Goal: Browse casually: Explore the website without a specific task or goal

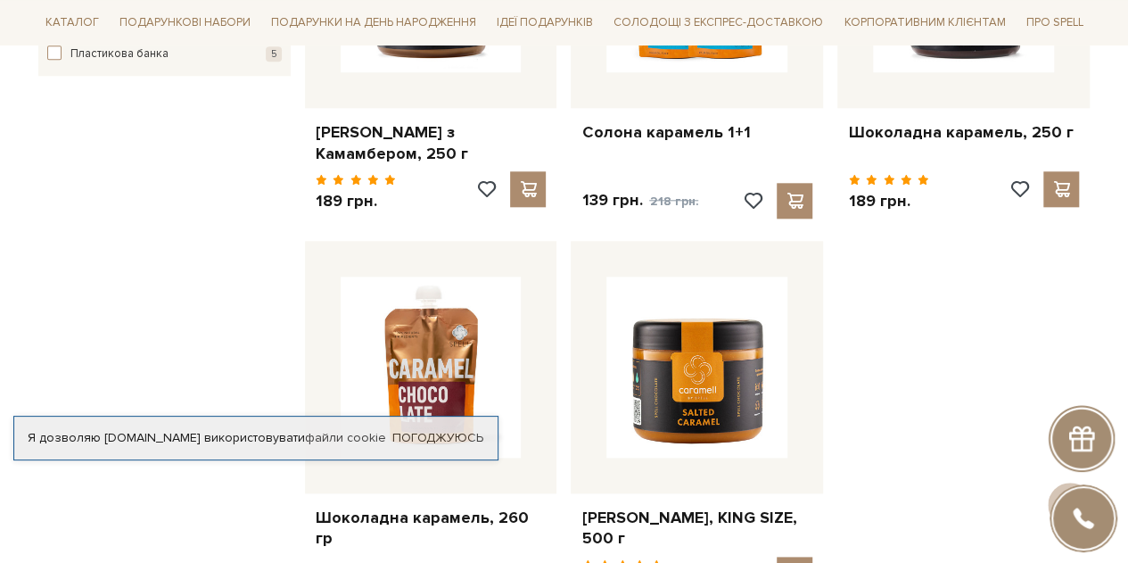
scroll to position [837, 0]
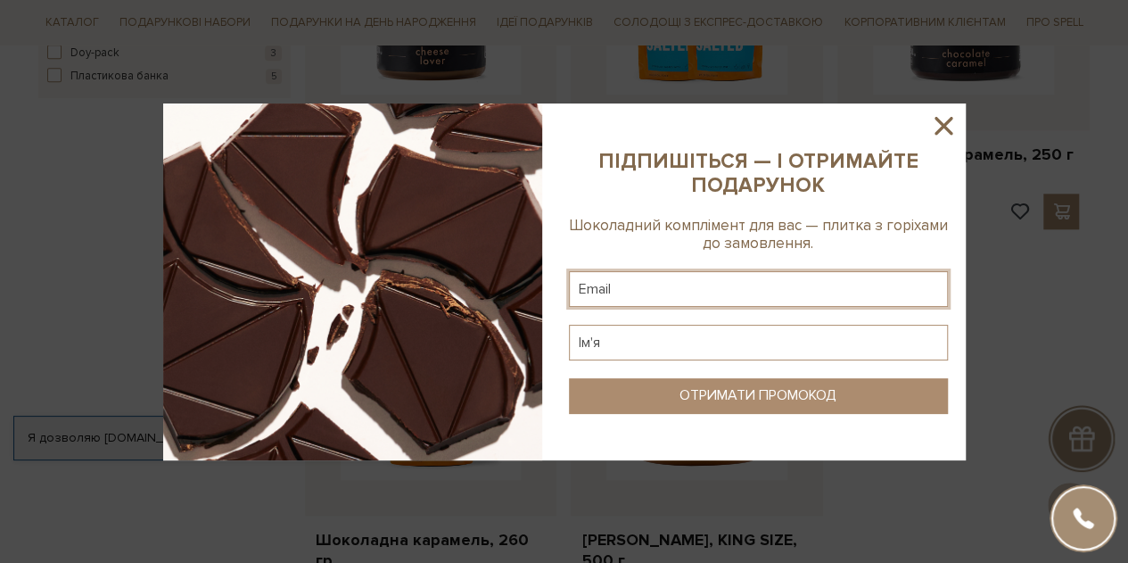
click at [771, 296] on input "text" at bounding box center [758, 289] width 379 height 36
type input "anutagrebenyuk@gmail.com"
click at [752, 341] on input "text" at bounding box center [758, 343] width 379 height 36
type input "G"
type input "F"
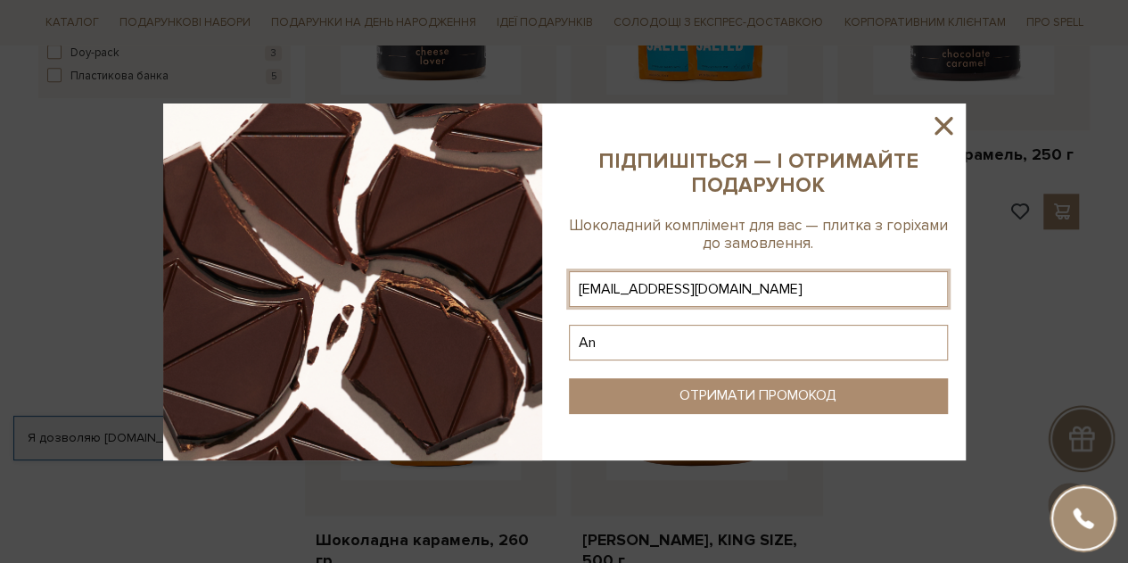
type input "A"
type input "Анна"
click at [746, 387] on div "ОТРИМАТИ ПРОМОКОД" at bounding box center [758, 395] width 157 height 17
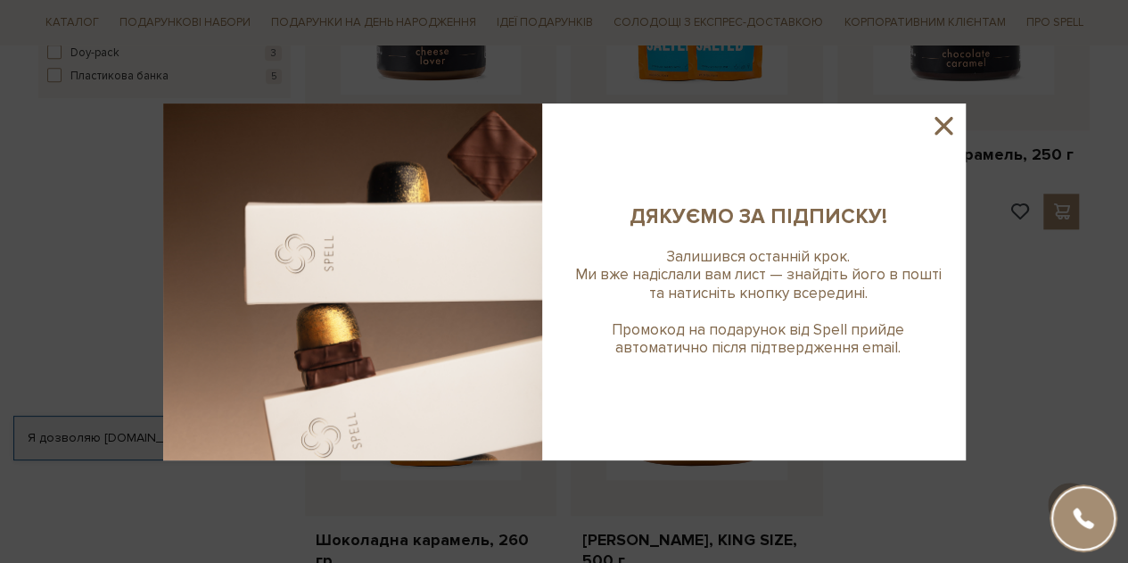
click at [944, 122] on icon at bounding box center [943, 126] width 30 height 30
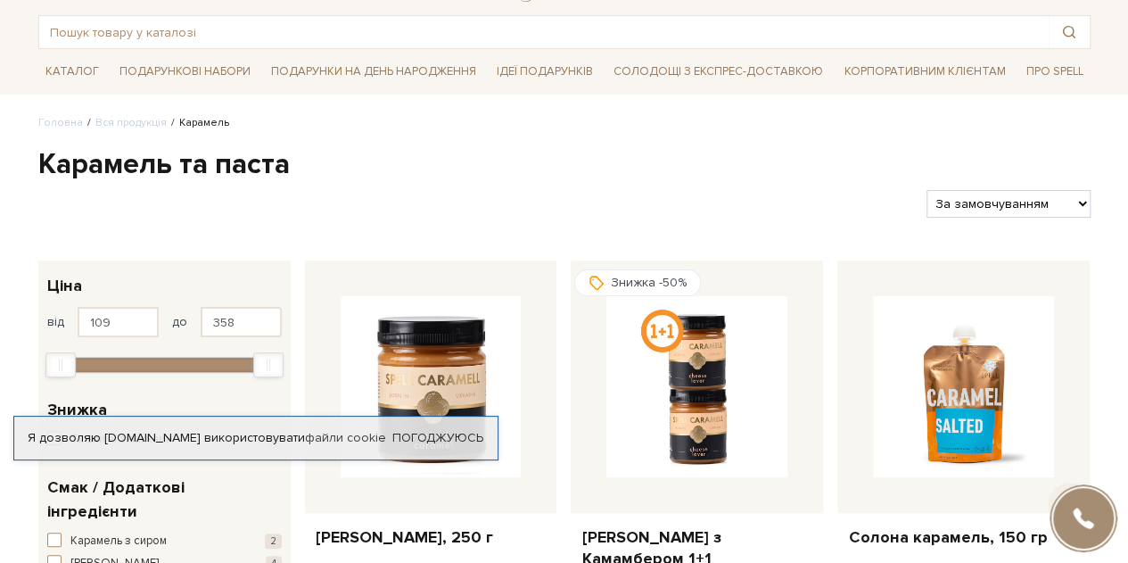
scroll to position [81, 0]
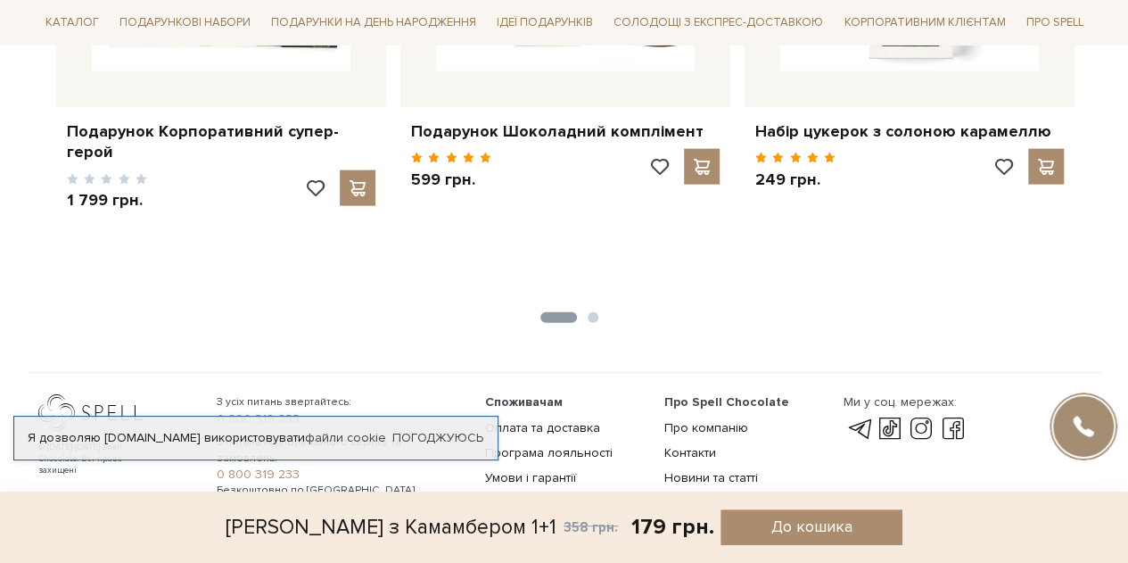
scroll to position [2080, 0]
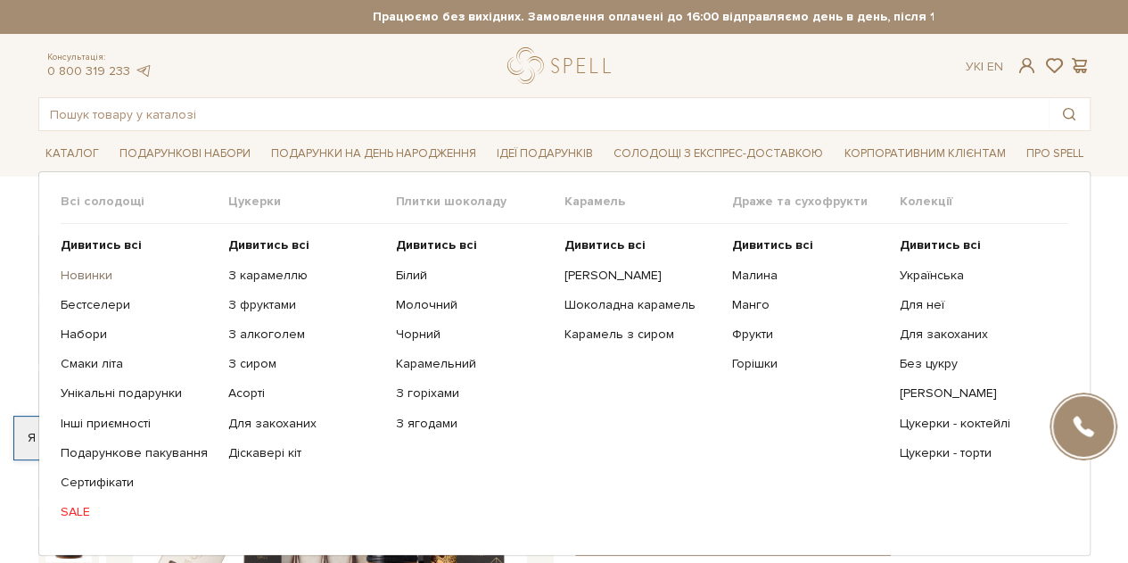
click at [97, 272] on link "Новинки" at bounding box center [138, 276] width 154 height 16
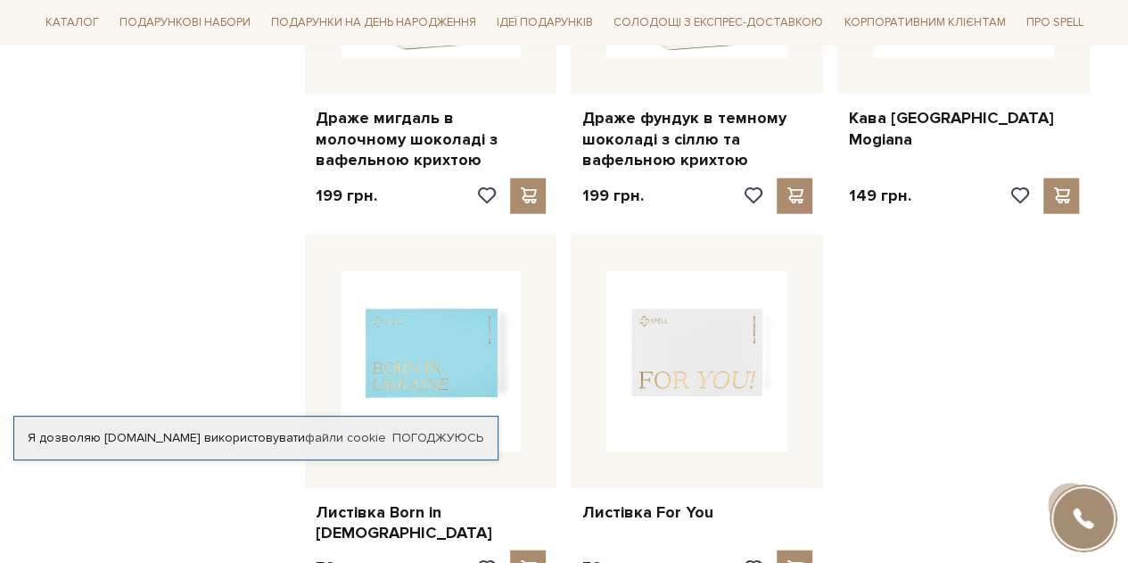
scroll to position [1924, 0]
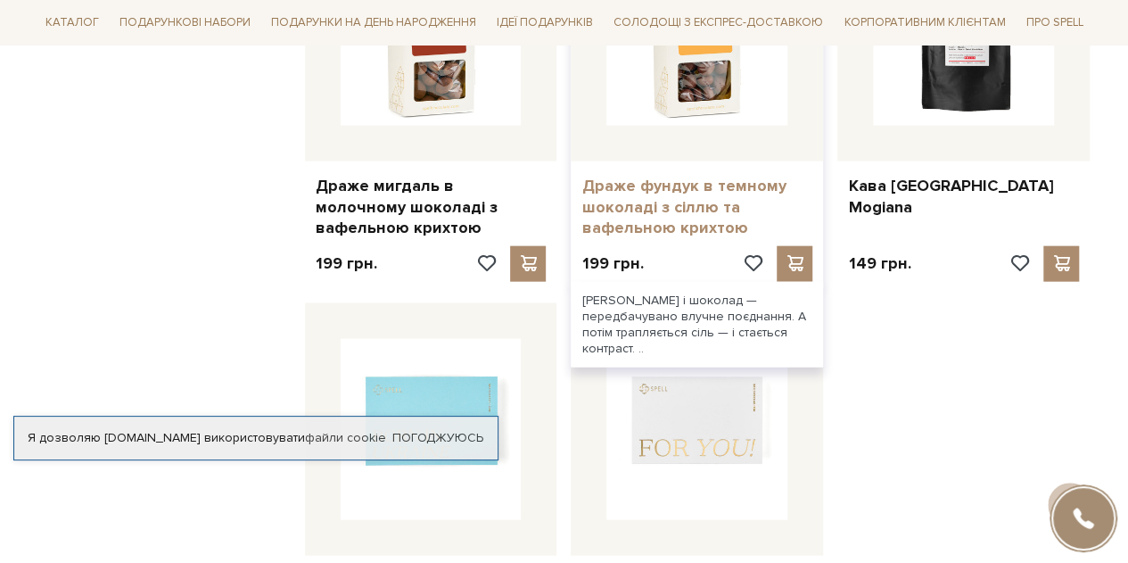
click at [724, 217] on link "Драже фундук в темному шоколаді з сіллю та вафельною крихтою" at bounding box center [696, 207] width 231 height 62
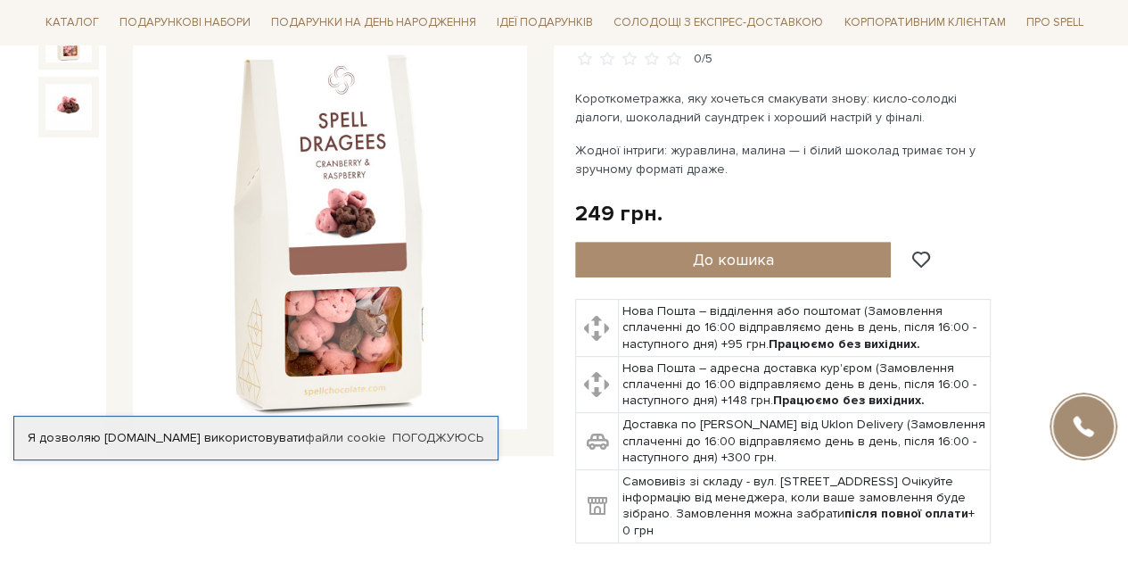
scroll to position [229, 0]
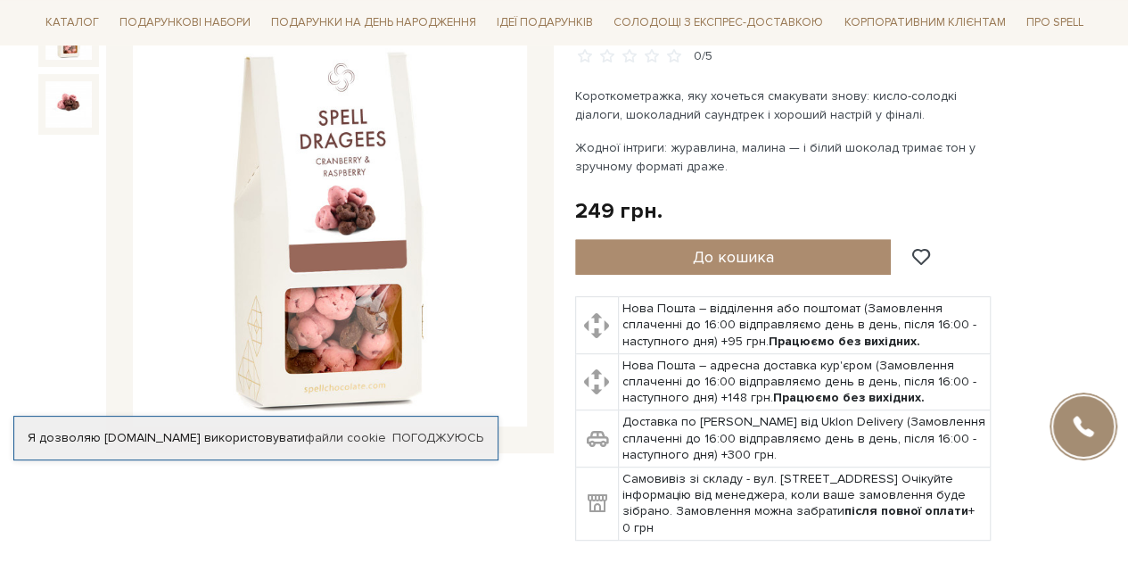
click at [362, 309] on img at bounding box center [330, 230] width 394 height 394
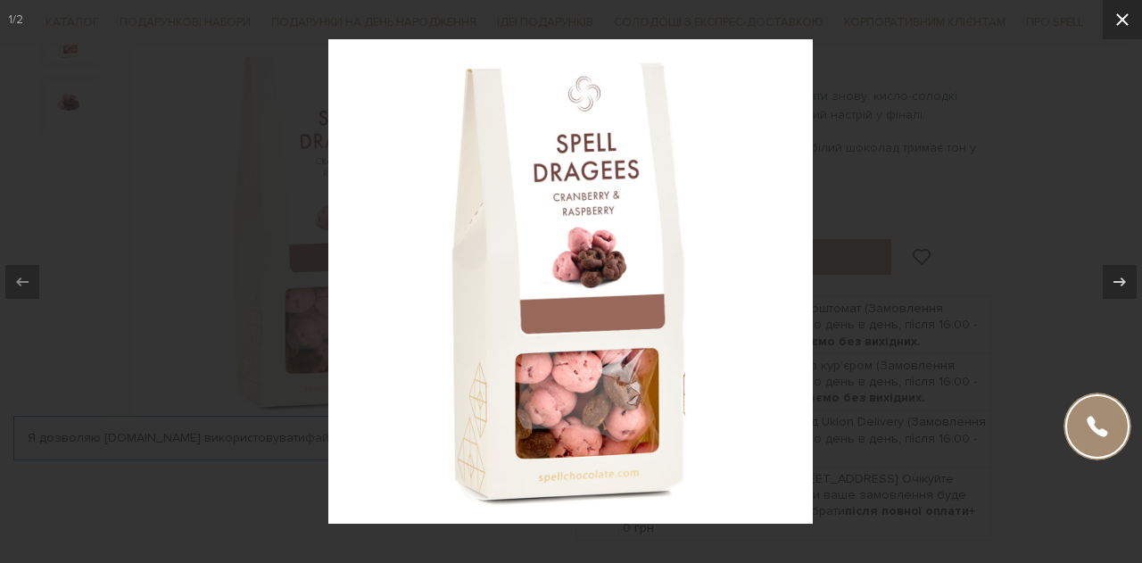
click at [1117, 21] on icon at bounding box center [1121, 19] width 21 height 21
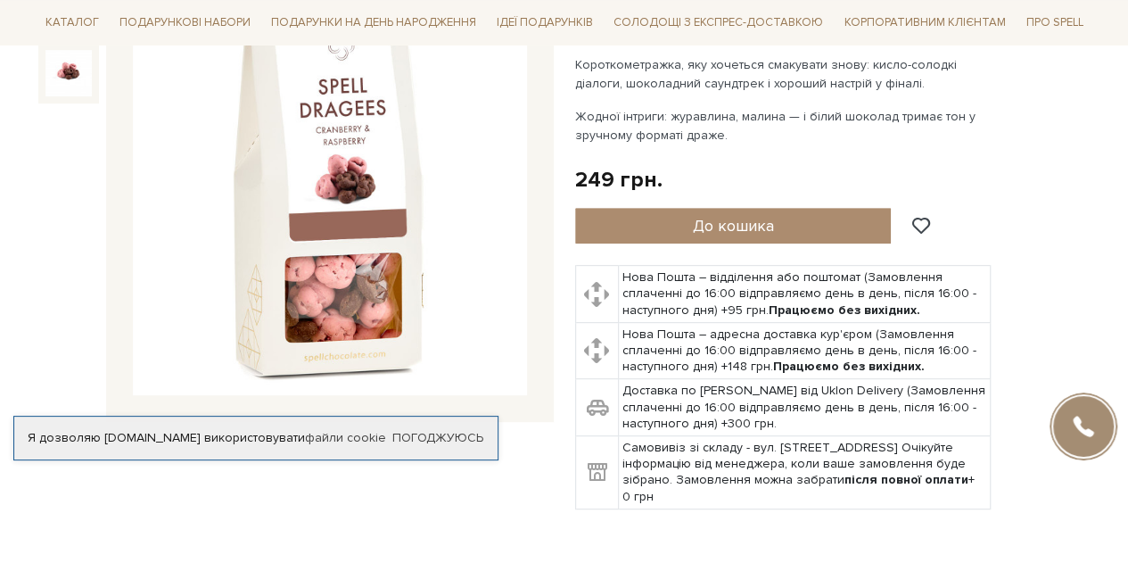
scroll to position [261, 0]
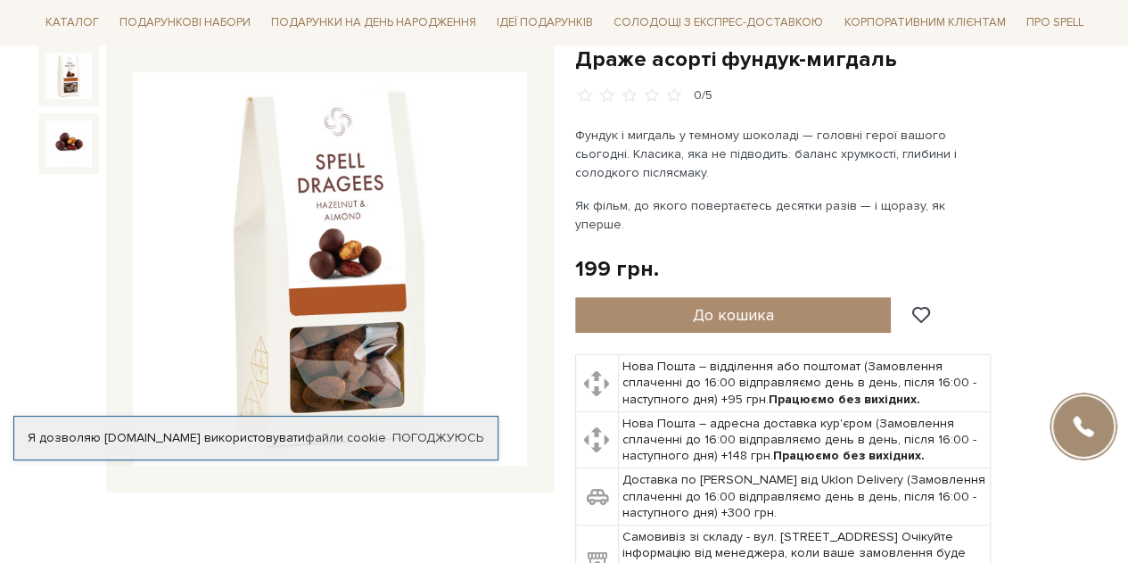
scroll to position [202, 0]
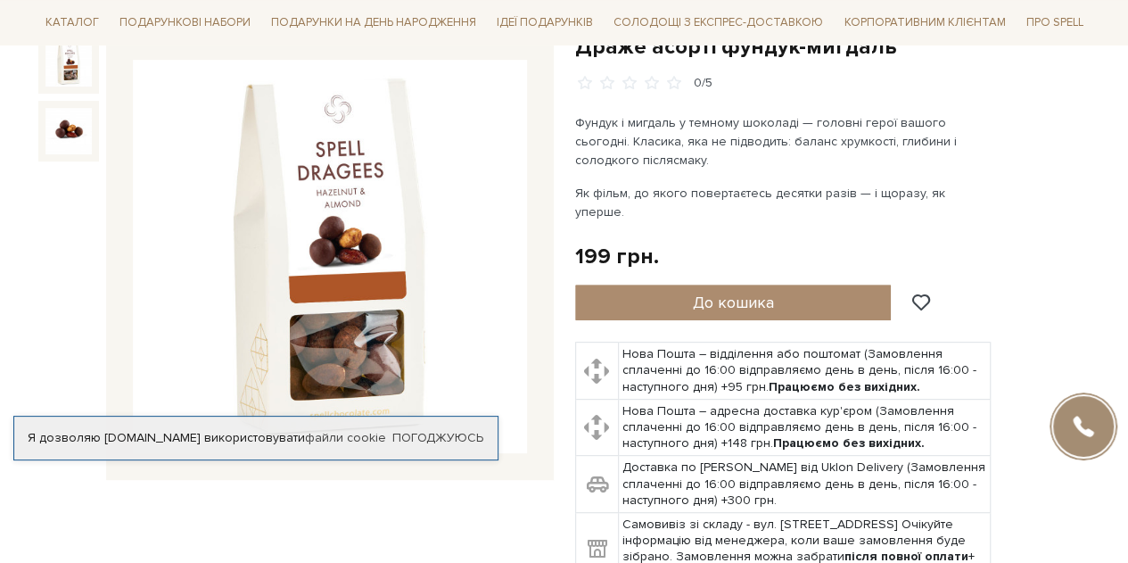
click at [416, 260] on img at bounding box center [330, 257] width 394 height 394
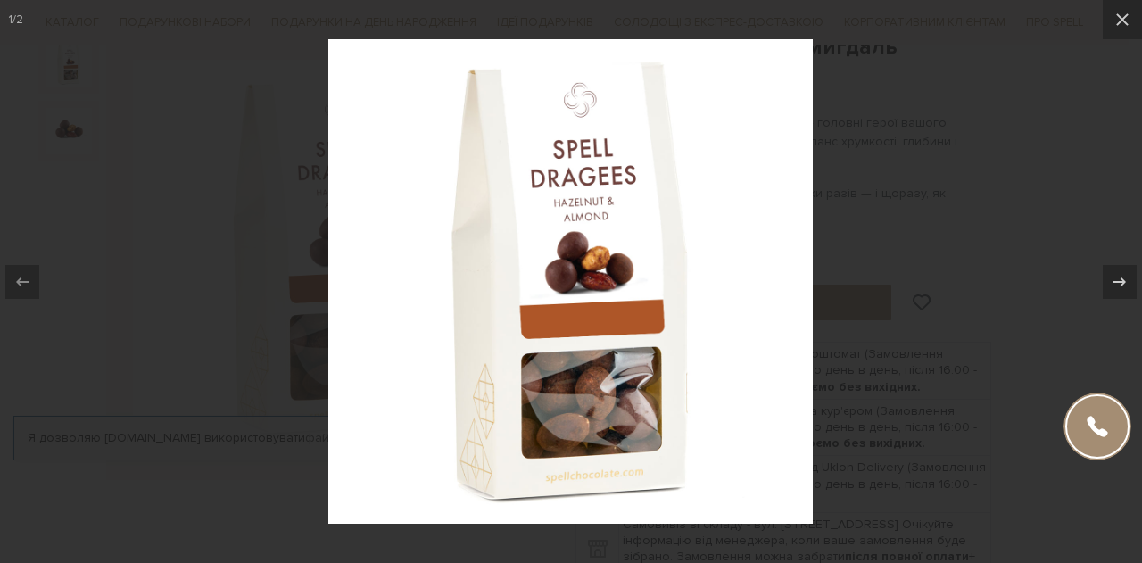
click at [579, 414] on img at bounding box center [570, 281] width 484 height 484
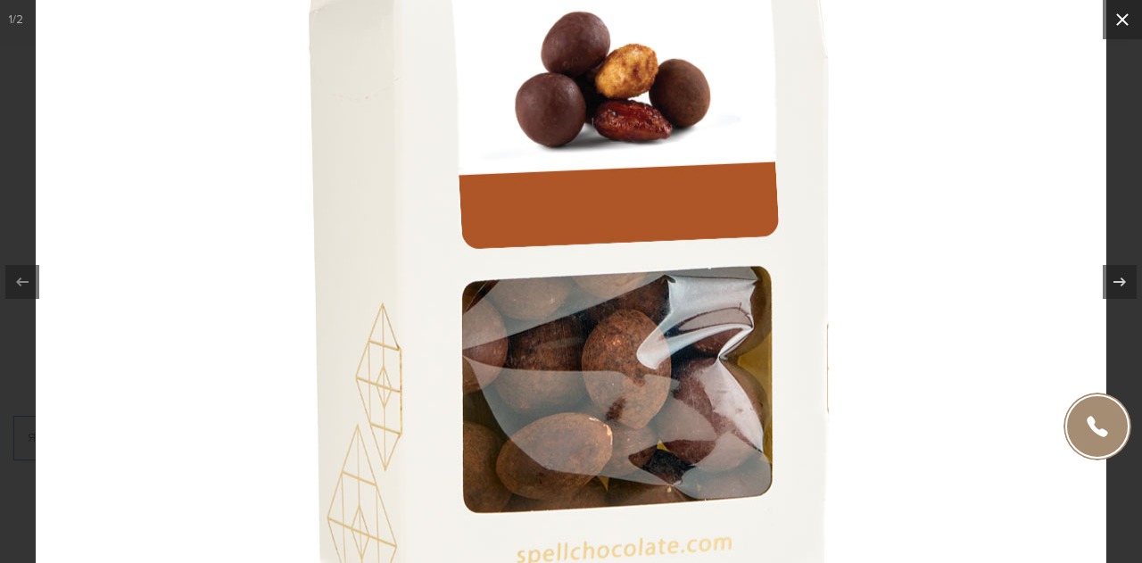
click at [1121, 12] on icon at bounding box center [1121, 19] width 21 height 21
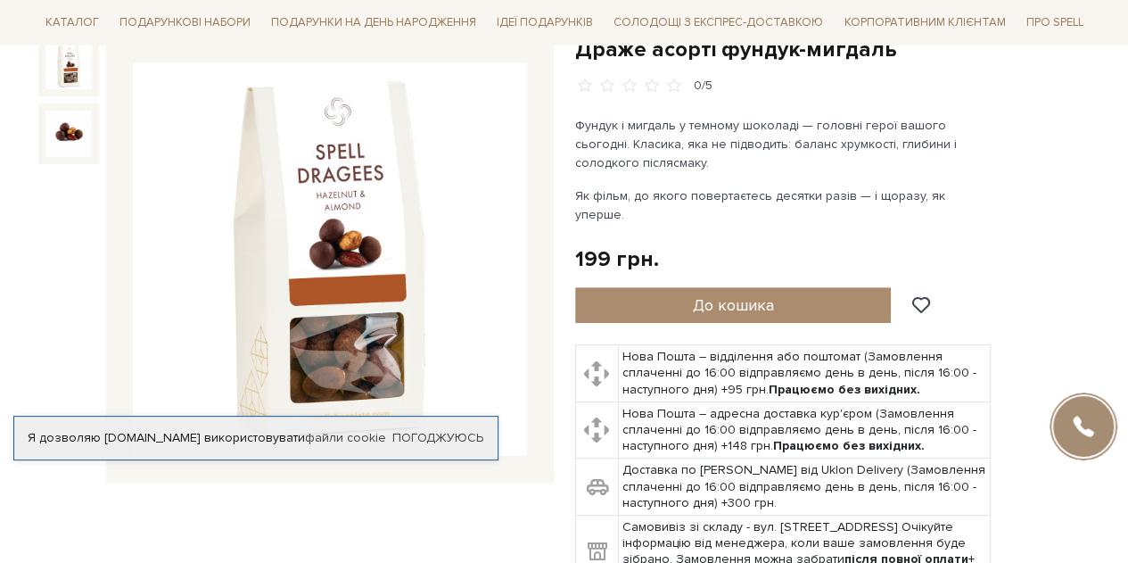
scroll to position [202, 0]
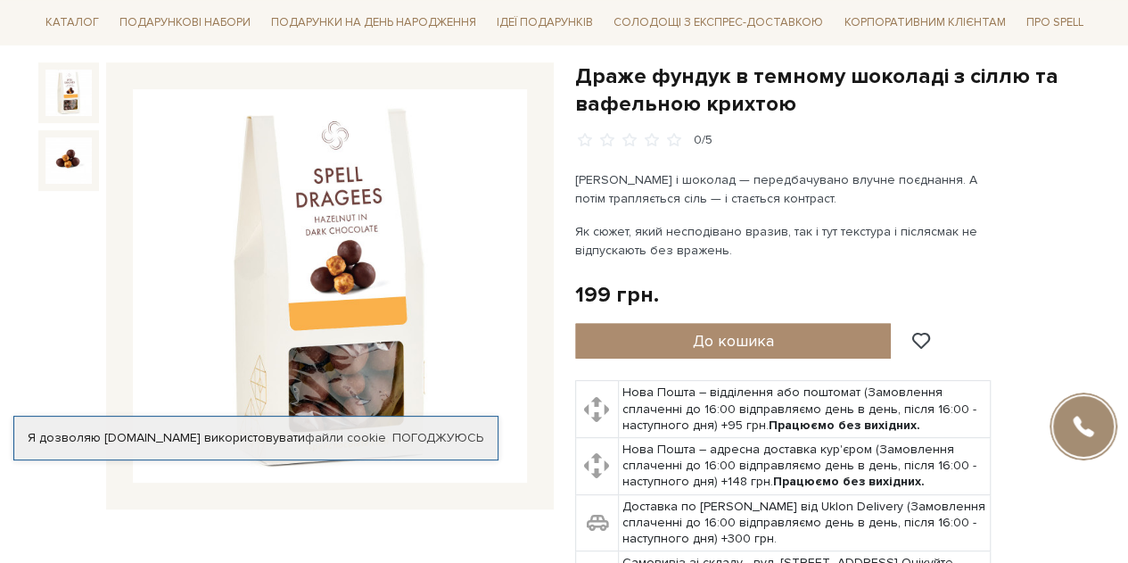
scroll to position [175, 0]
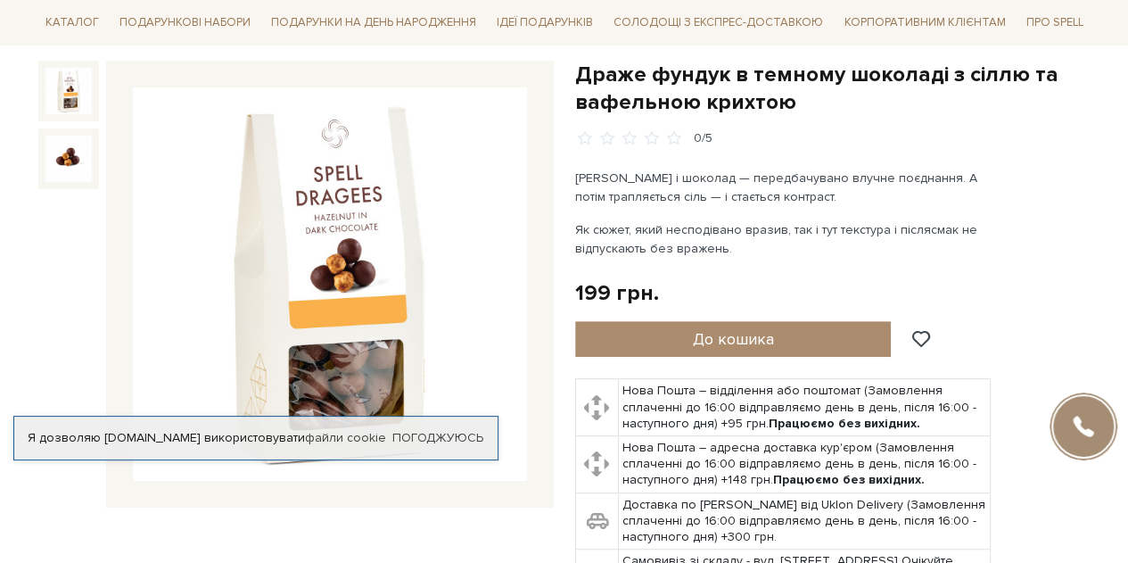
click at [350, 265] on img at bounding box center [330, 284] width 394 height 394
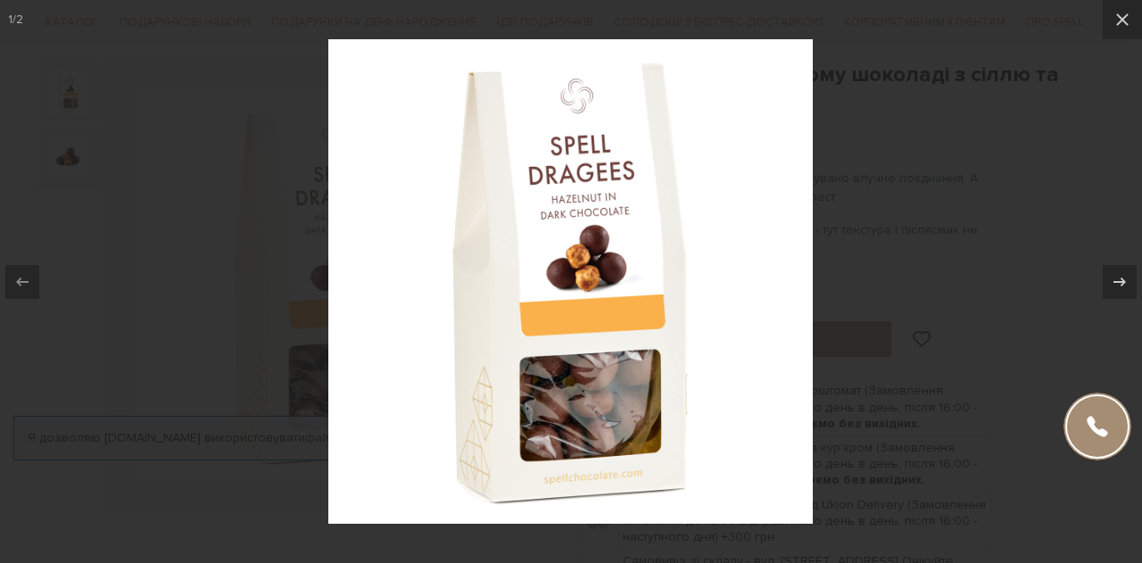
click at [572, 238] on img at bounding box center [570, 281] width 484 height 484
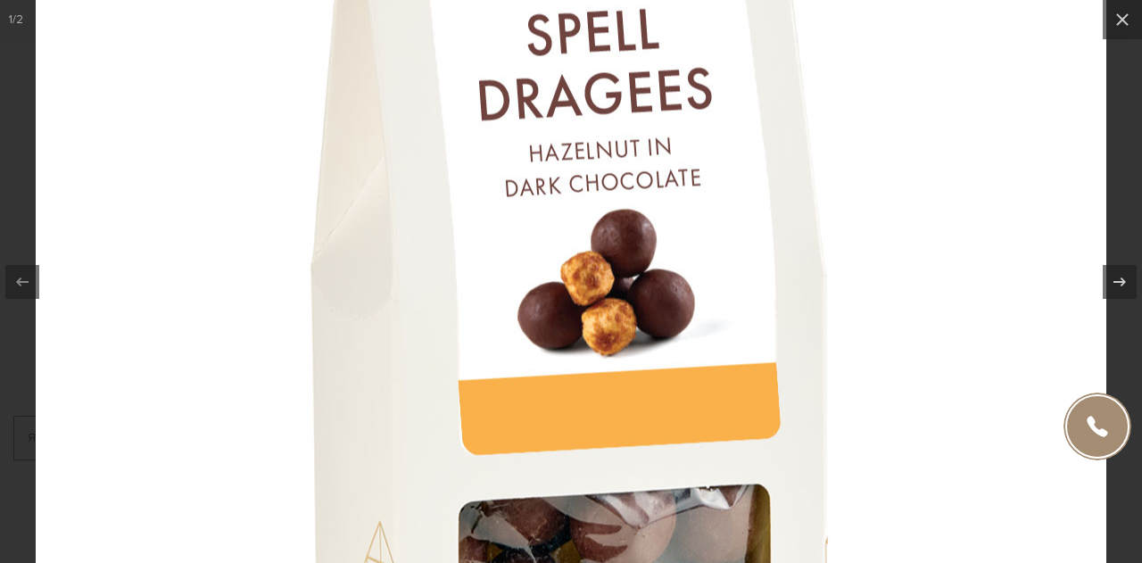
click at [572, 238] on img at bounding box center [571, 333] width 1070 height 1070
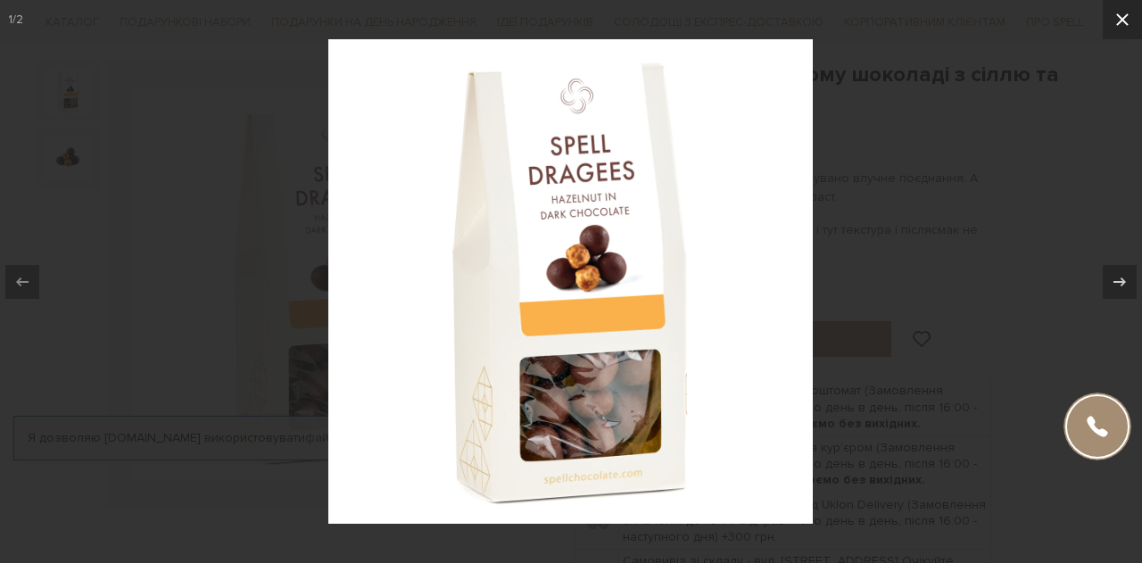
click at [1119, 20] on icon at bounding box center [1121, 19] width 21 height 21
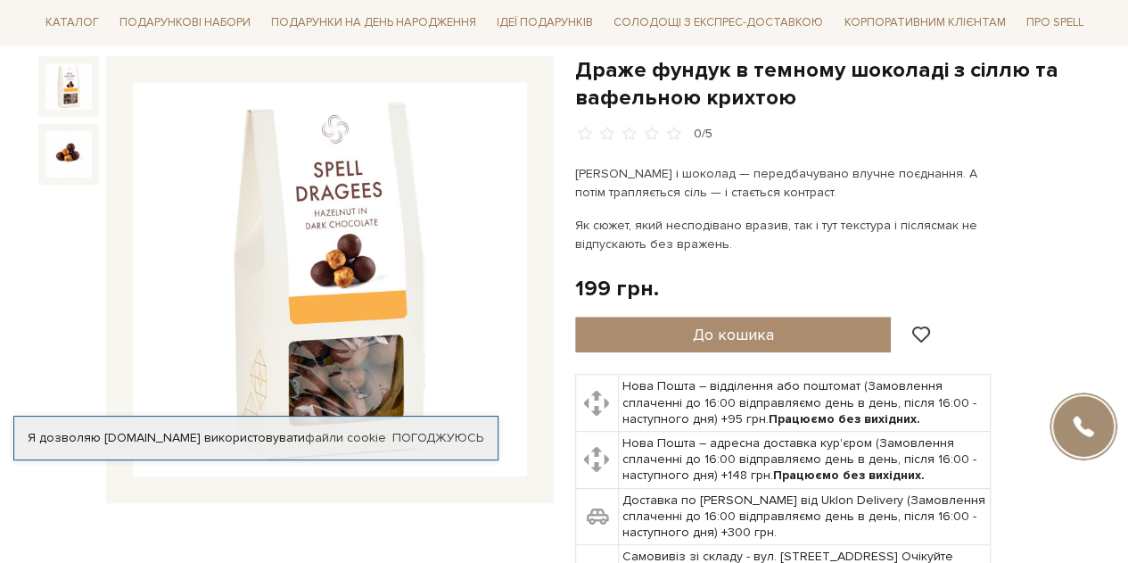
scroll to position [178, 0]
click at [373, 263] on img at bounding box center [330, 281] width 394 height 394
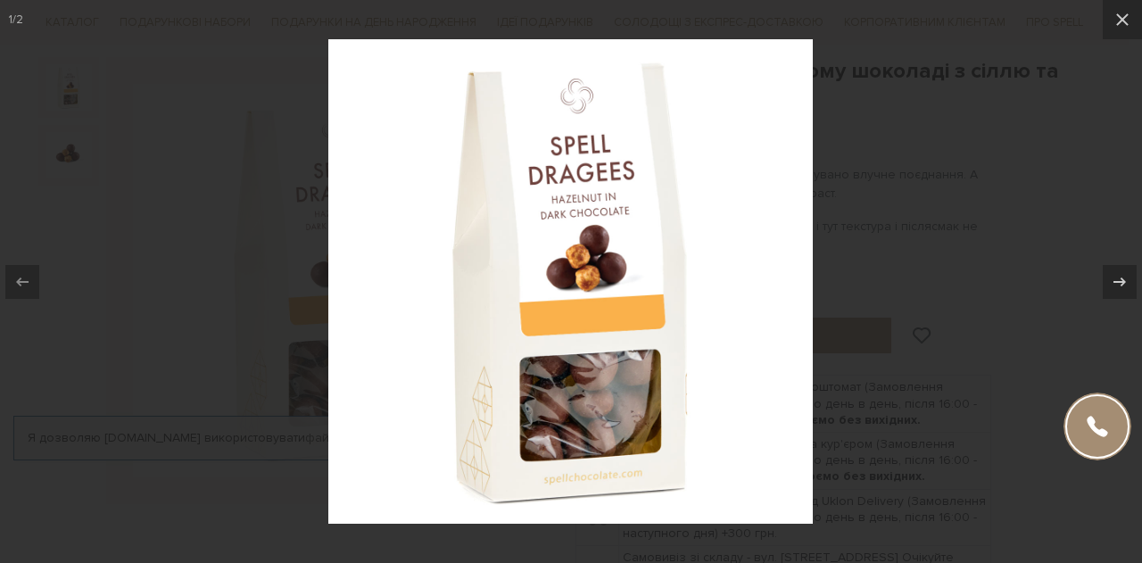
click at [551, 337] on img at bounding box center [570, 281] width 484 height 484
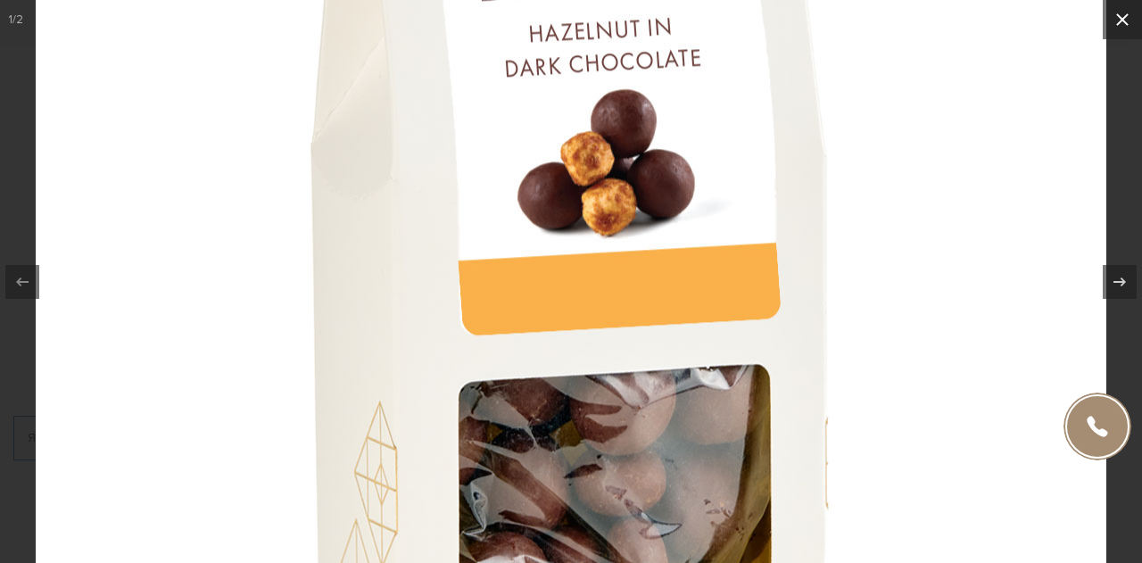
click at [1126, 20] on icon at bounding box center [1121, 19] width 21 height 21
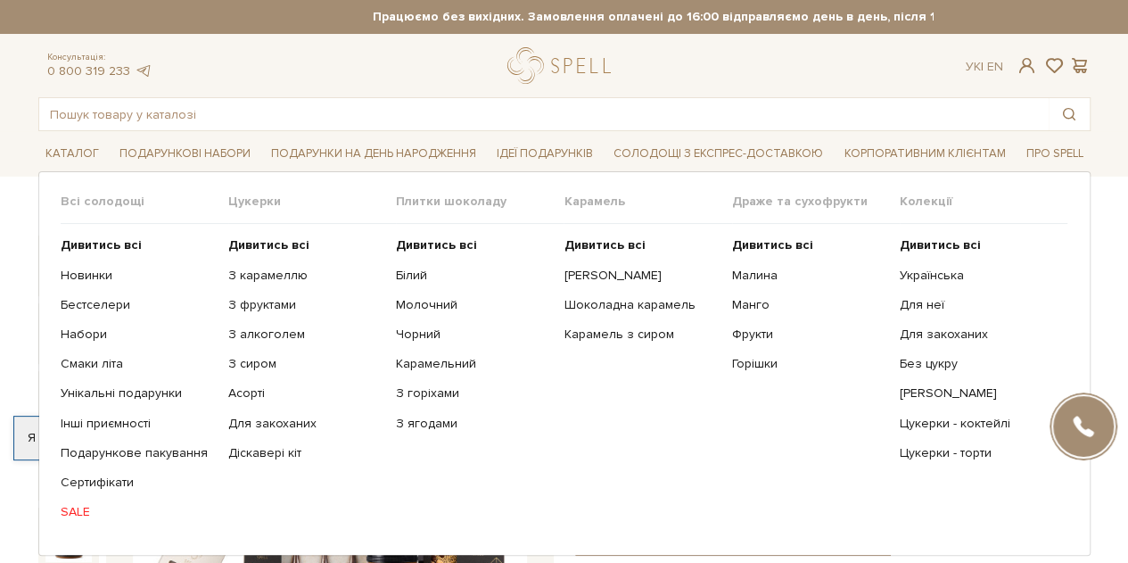
click at [74, 512] on link "SALE" at bounding box center [138, 512] width 154 height 16
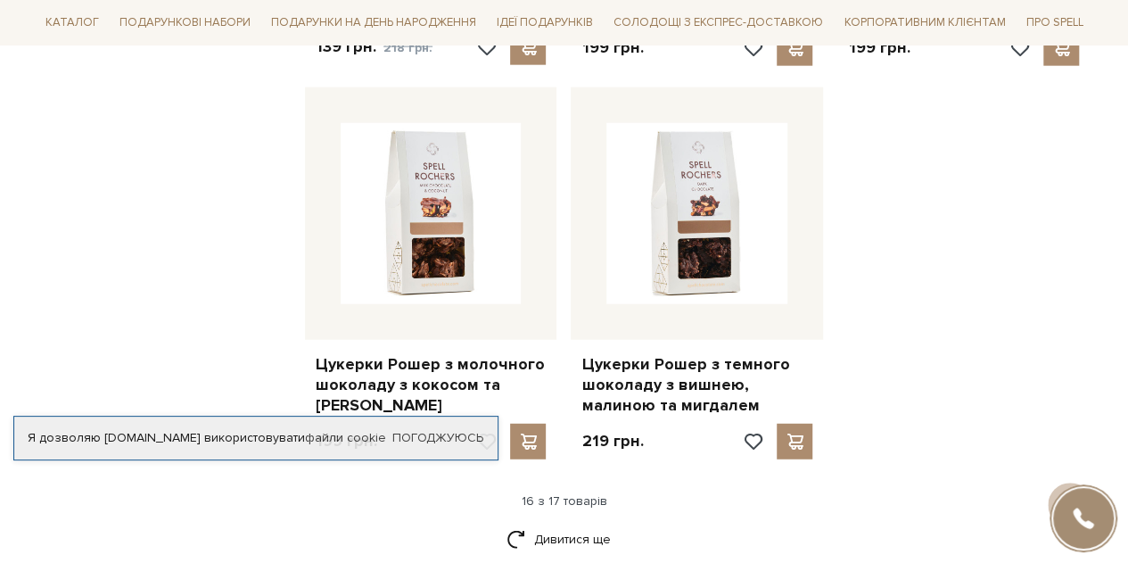
scroll to position [2165, 0]
click at [576, 523] on link "Дивитися ще" at bounding box center [565, 538] width 116 height 31
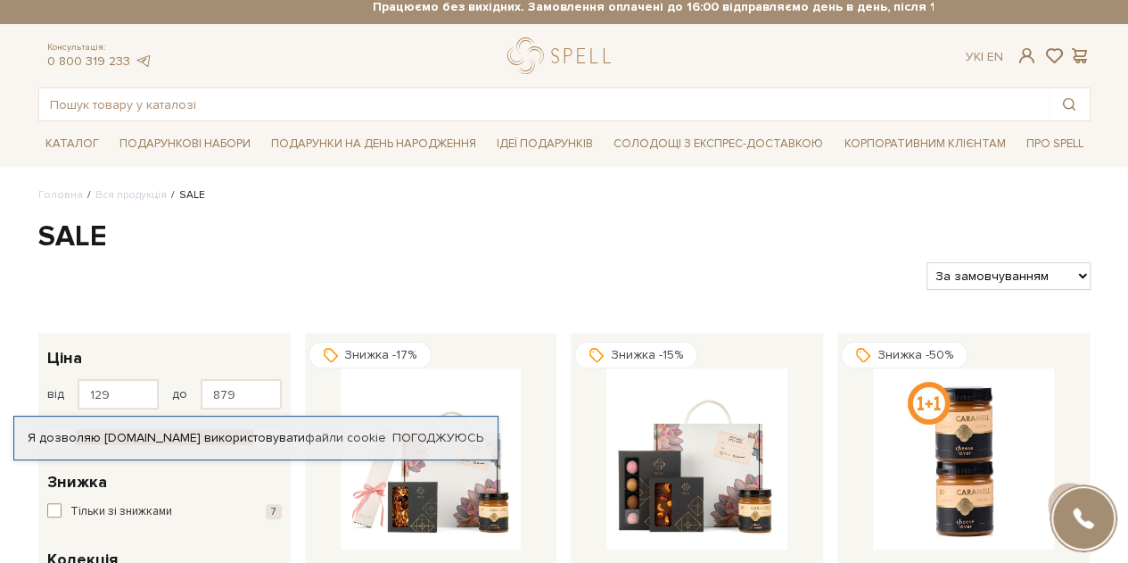
scroll to position [0, 0]
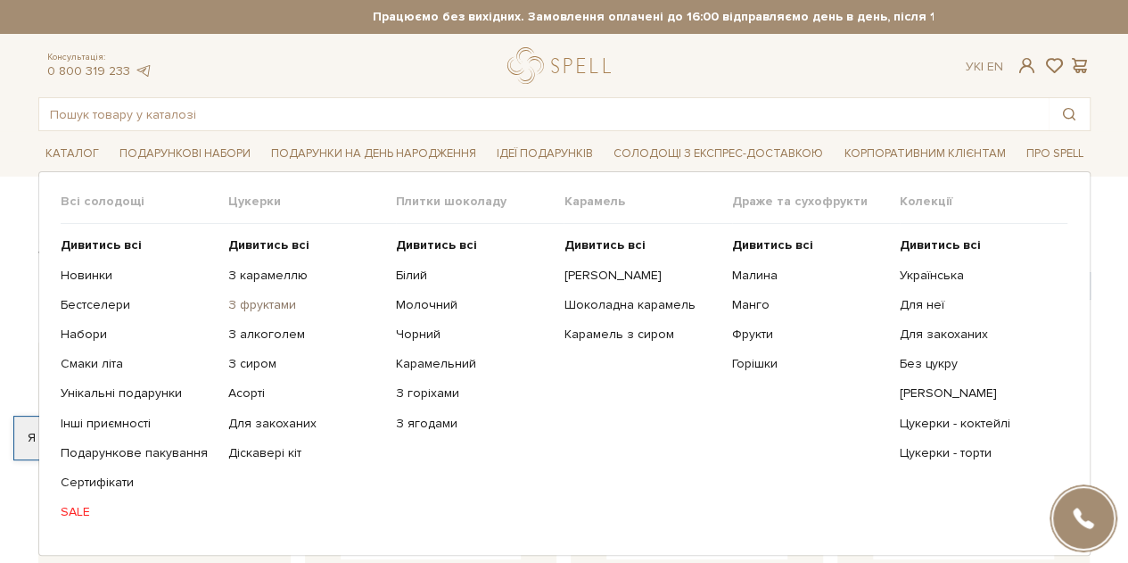
click at [260, 301] on link "З фруктами" at bounding box center [305, 305] width 154 height 16
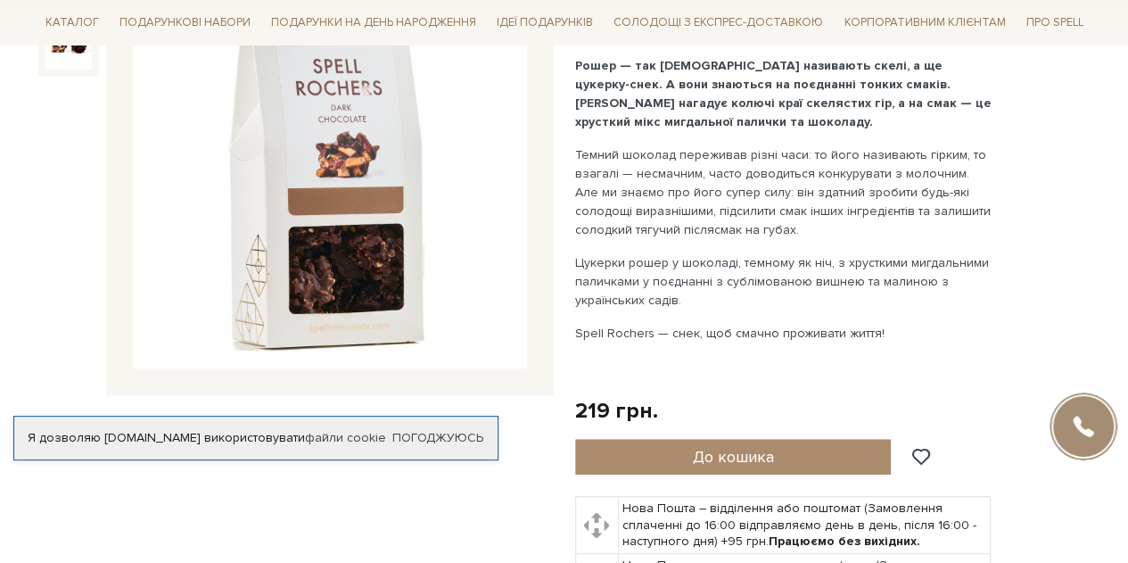
scroll to position [288, 0]
click at [382, 161] on img at bounding box center [330, 171] width 394 height 394
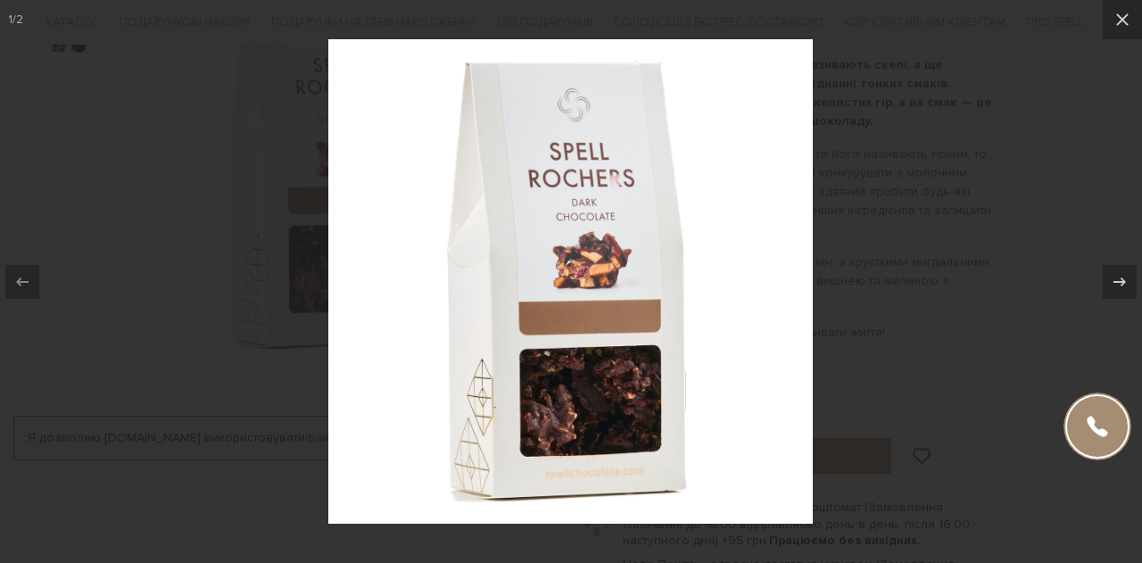
click at [580, 286] on img at bounding box center [570, 281] width 484 height 484
drag, startPoint x: 580, startPoint y: 286, endPoint x: 1113, endPoint y: 23, distance: 594.7
click at [1113, 23] on icon at bounding box center [1121, 19] width 21 height 21
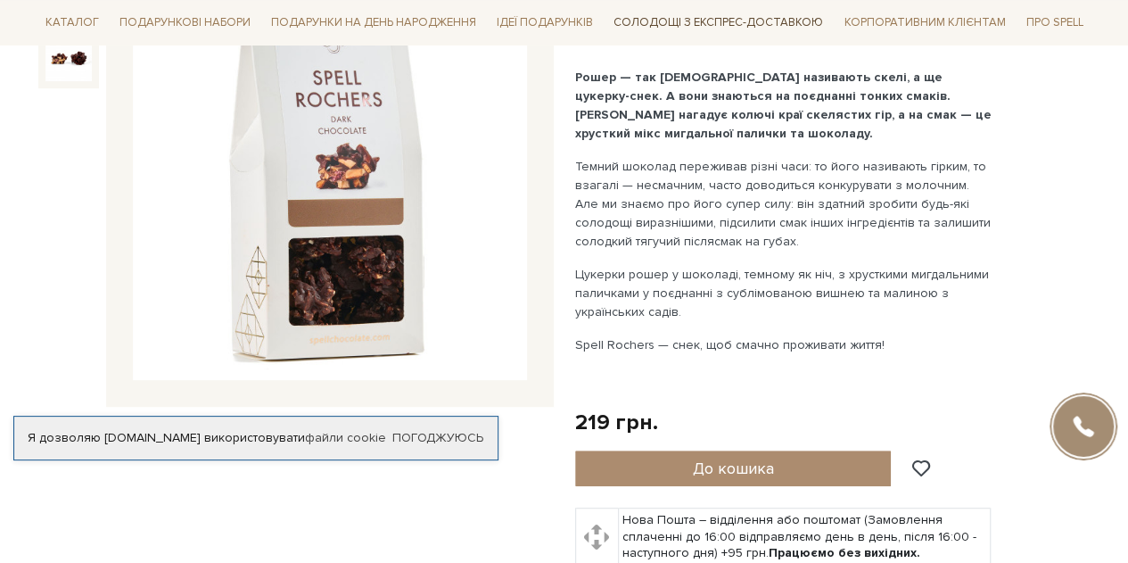
scroll to position [272, 0]
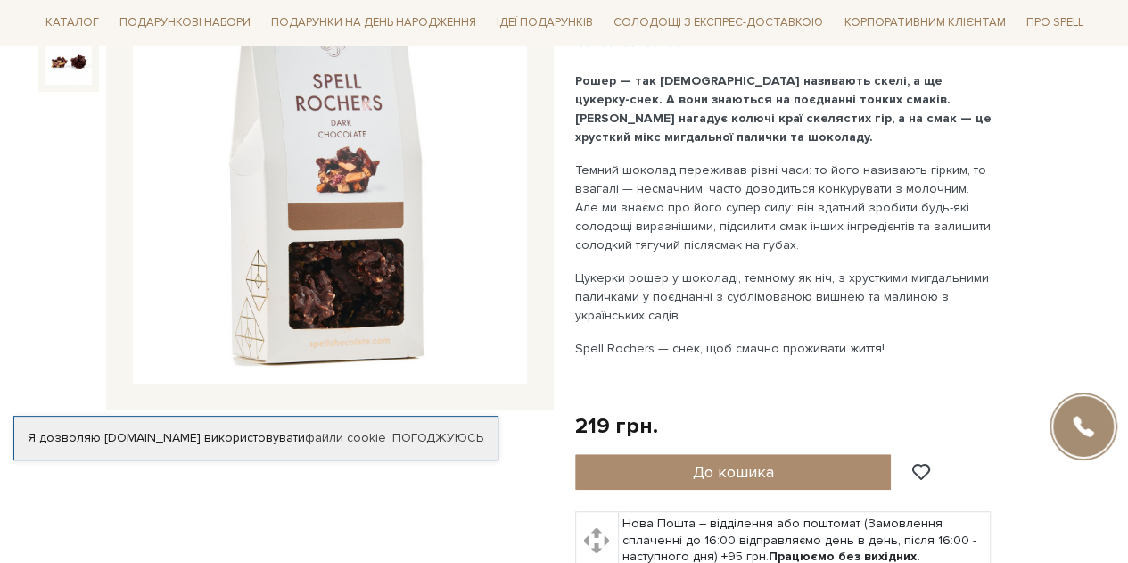
click at [356, 194] on img at bounding box center [330, 187] width 394 height 394
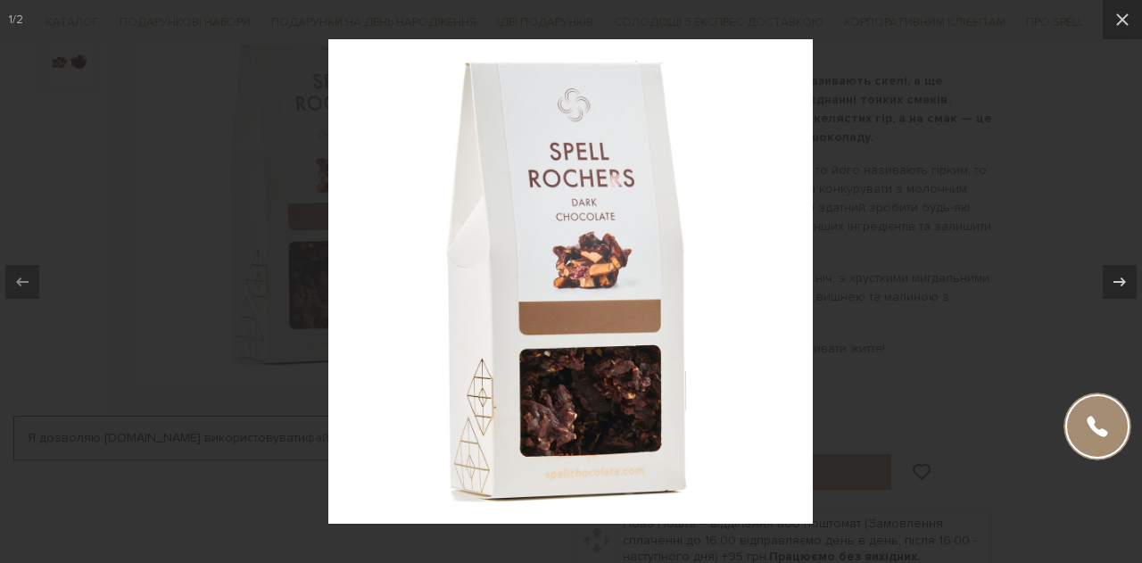
click at [615, 283] on img at bounding box center [570, 281] width 484 height 484
click at [1122, 22] on icon at bounding box center [1121, 19] width 21 height 21
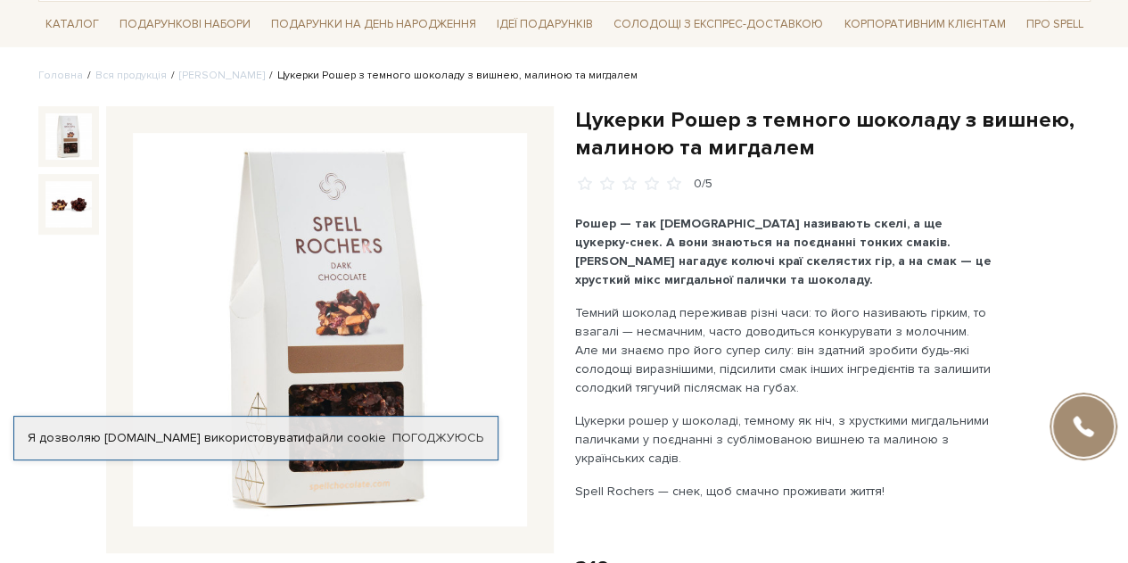
scroll to position [124, 0]
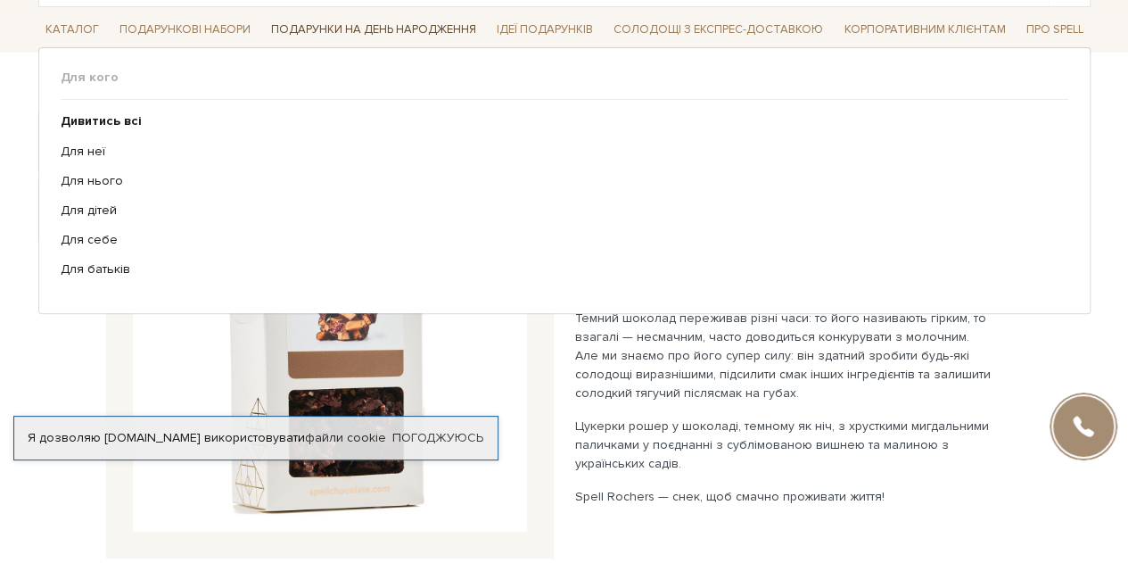
click at [453, 25] on span "Подарунки на День народження" at bounding box center [373, 30] width 219 height 28
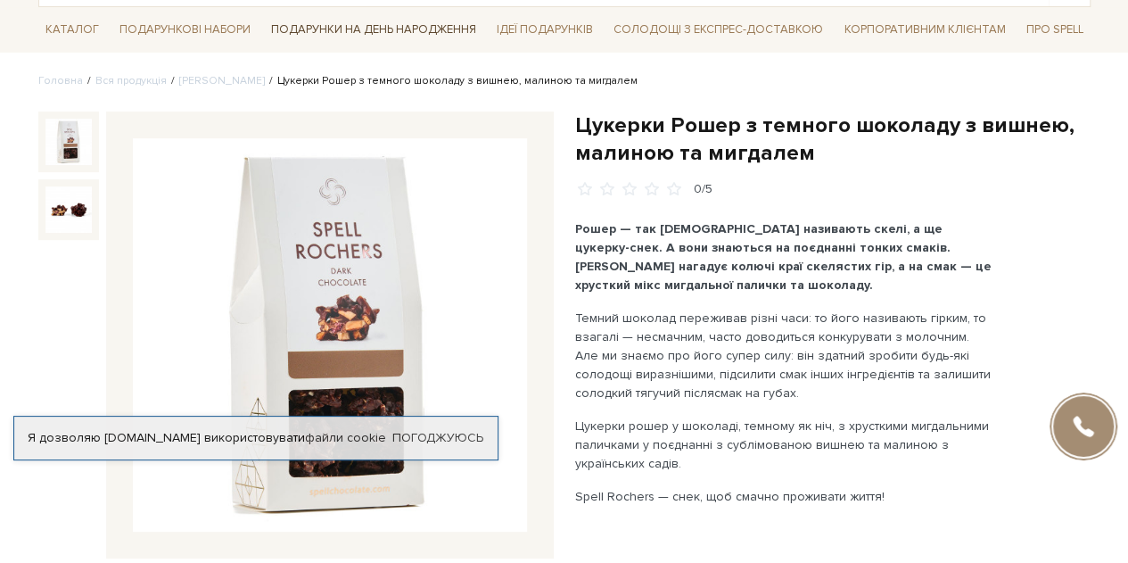
drag, startPoint x: 406, startPoint y: 21, endPoint x: 366, endPoint y: 30, distance: 41.3
click at [366, 30] on span "Подарунки на День народження" at bounding box center [373, 30] width 219 height 28
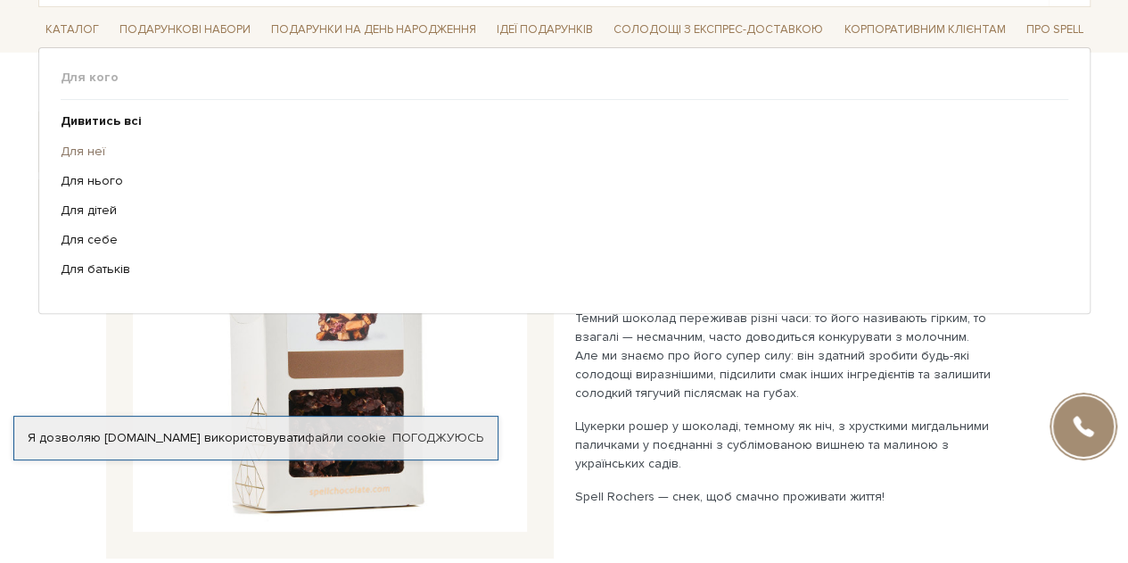
click at [87, 151] on link "Для неї" at bounding box center [558, 152] width 994 height 16
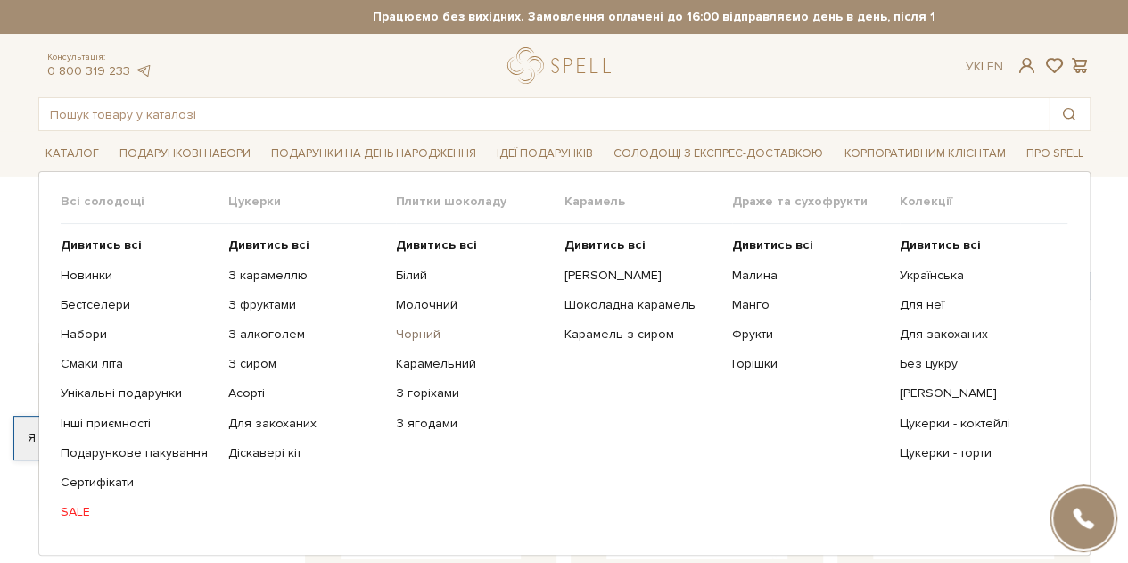
click at [428, 330] on link "Чорний" at bounding box center [473, 334] width 154 height 16
click at [747, 365] on link "Горішки" at bounding box center [809, 364] width 154 height 16
click at [80, 361] on link "Смаки літа" at bounding box center [138, 364] width 154 height 16
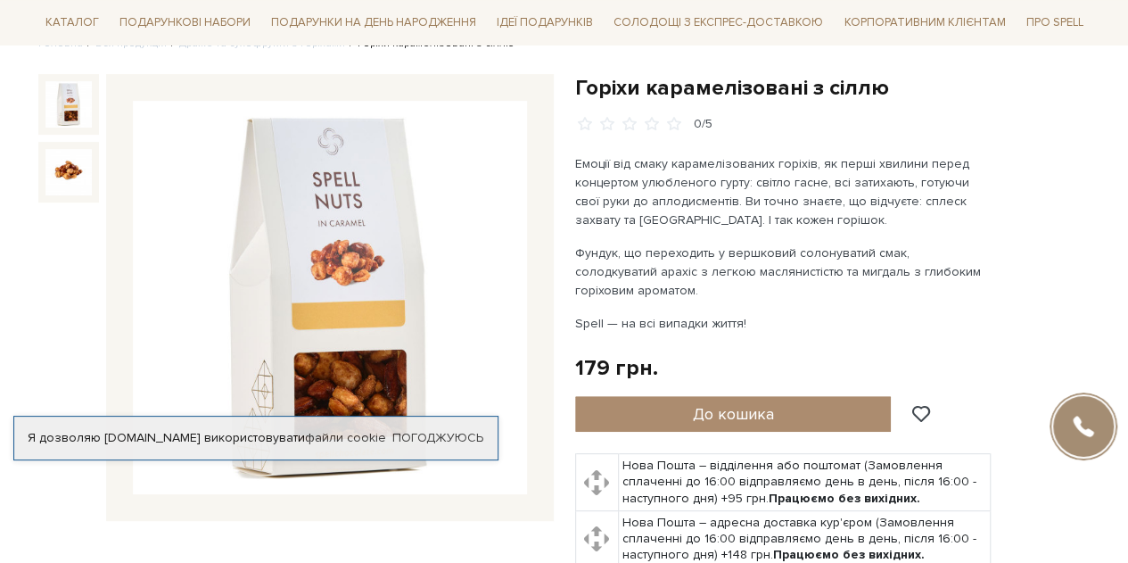
scroll to position [162, 0]
click at [373, 268] on img at bounding box center [330, 297] width 394 height 394
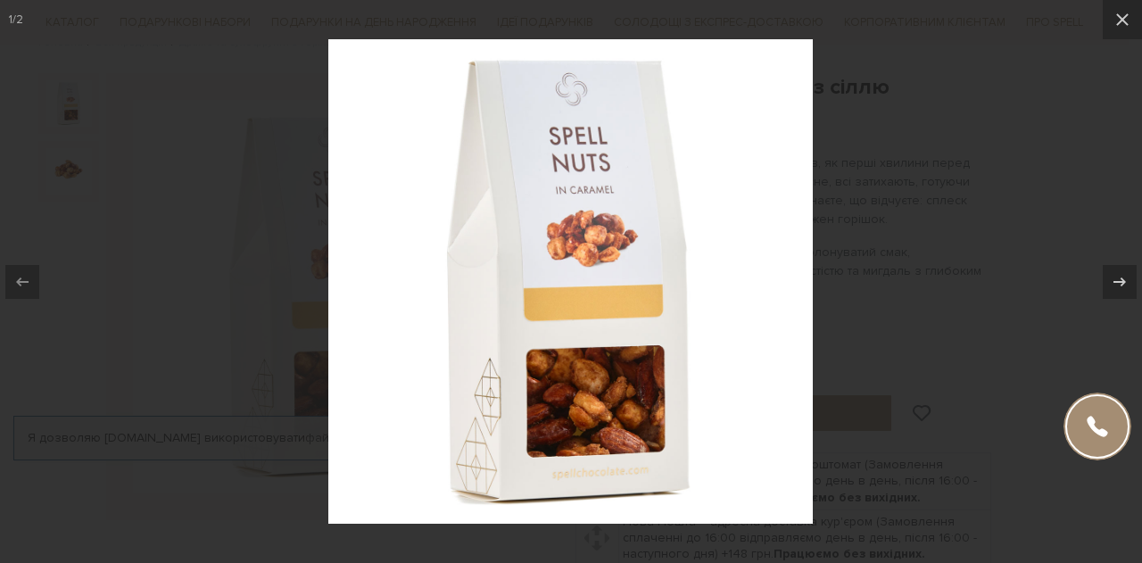
click at [649, 262] on img at bounding box center [570, 281] width 484 height 484
click at [1117, 23] on icon at bounding box center [1121, 19] width 21 height 21
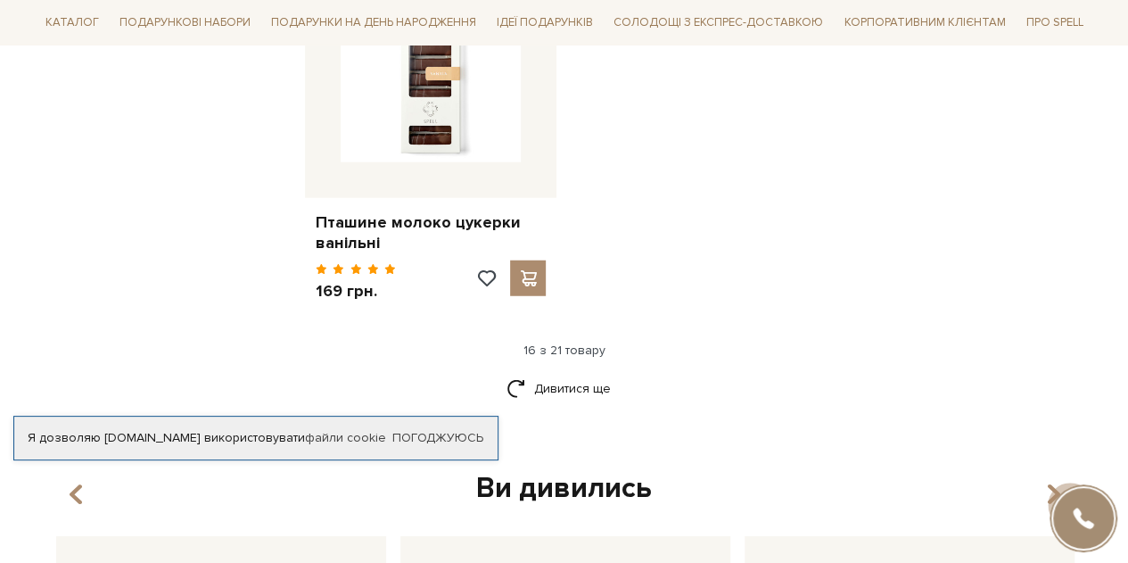
scroll to position [2282, 0]
click at [599, 384] on link "Дивитися ще" at bounding box center [565, 387] width 116 height 31
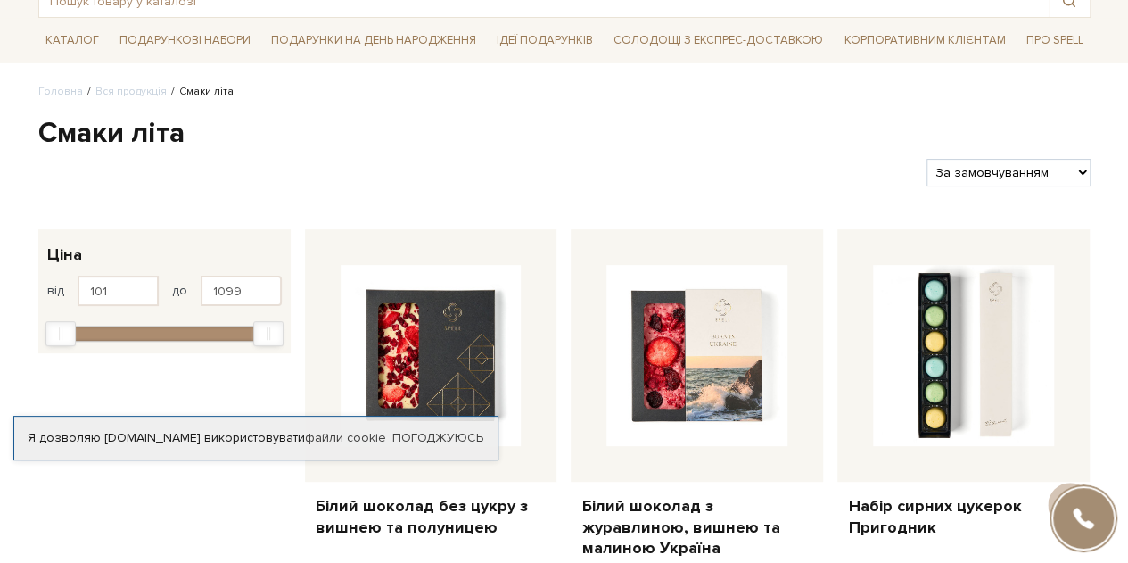
scroll to position [0, 0]
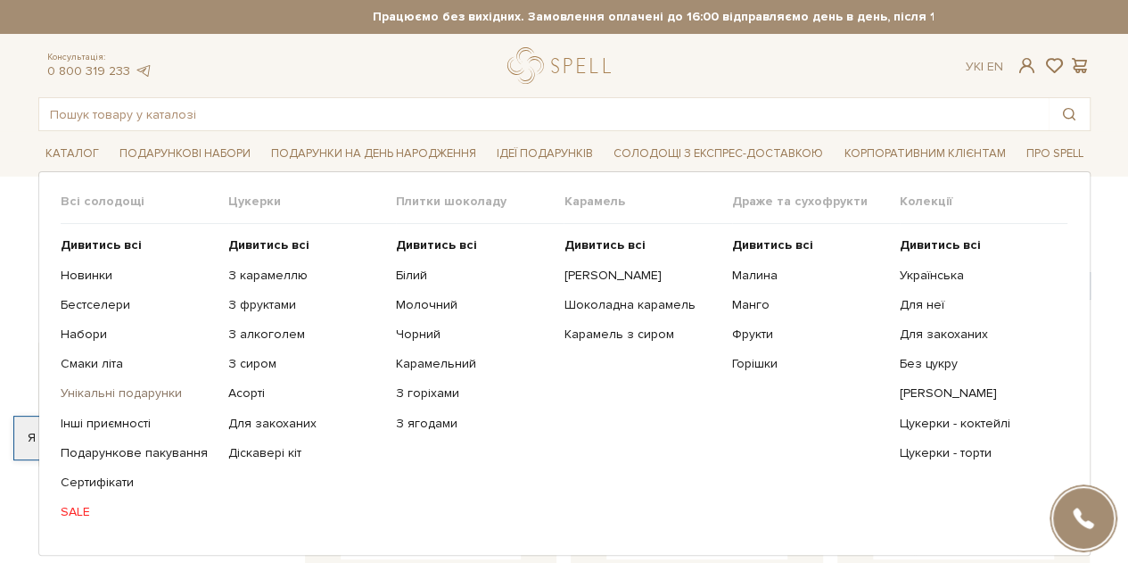
click at [109, 392] on link "Унікальні подарунки" at bounding box center [138, 393] width 154 height 16
click at [128, 416] on link "Інші приємності" at bounding box center [138, 424] width 154 height 16
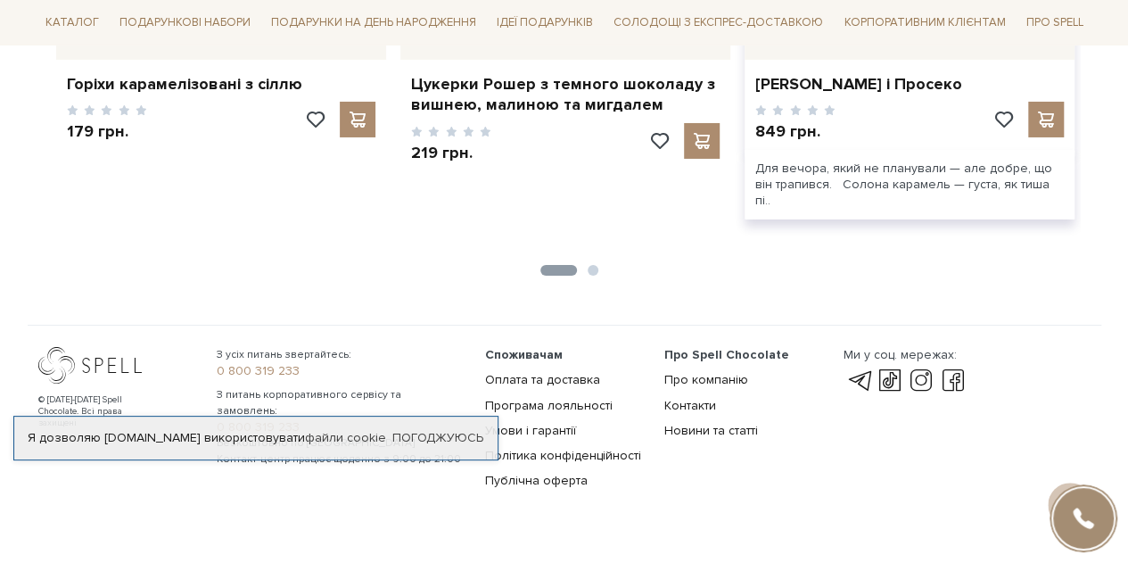
scroll to position [3097, 0]
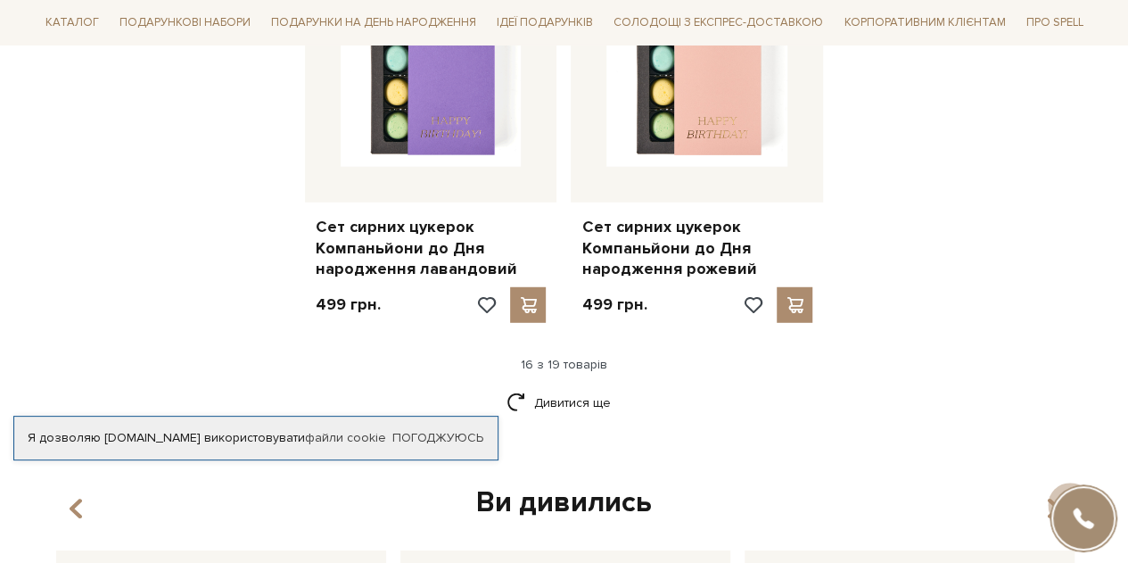
scroll to position [2352, 0]
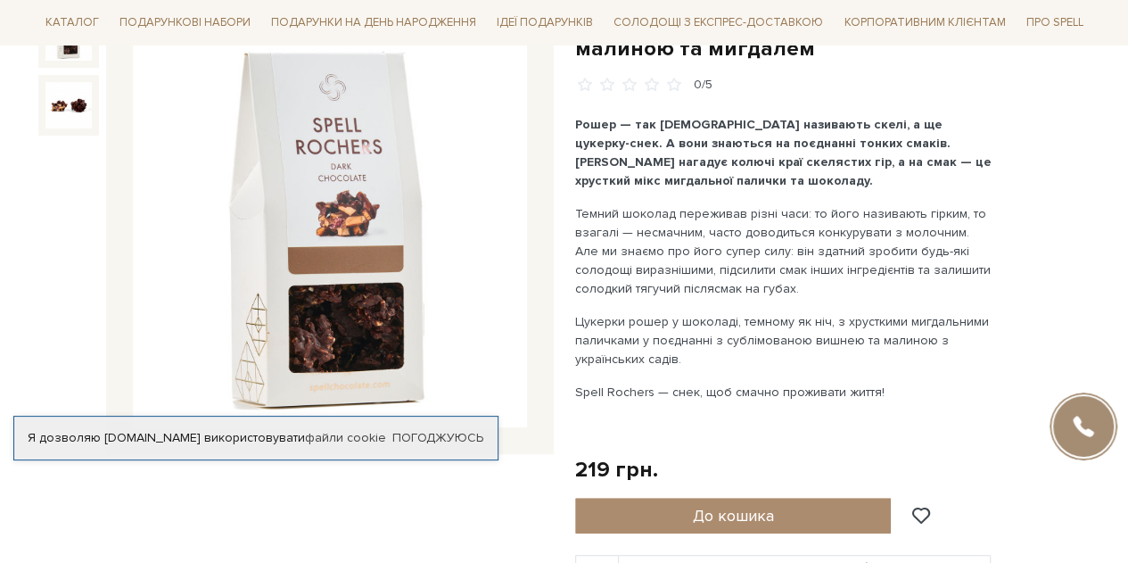
scroll to position [231, 0]
